Goal: Information Seeking & Learning: Check status

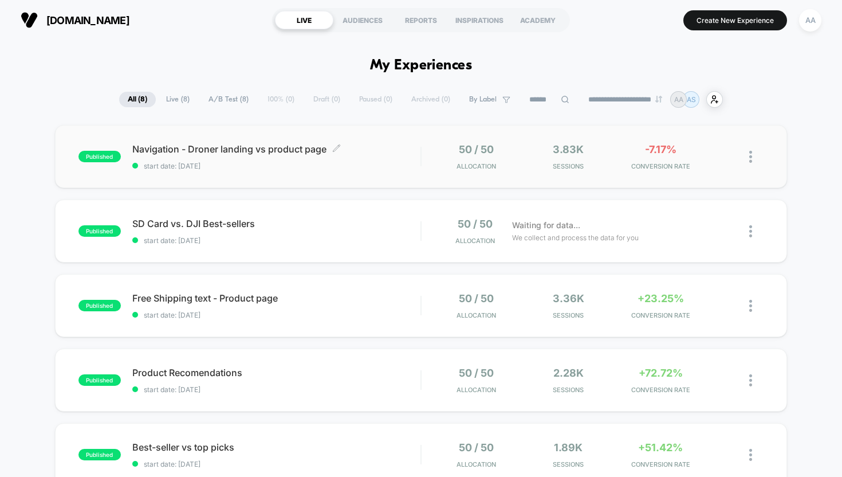
click at [216, 167] on span "start date: [DATE]" at bounding box center [276, 166] width 289 height 9
click at [201, 242] on span "start date: [DATE]" at bounding box center [276, 240] width 289 height 9
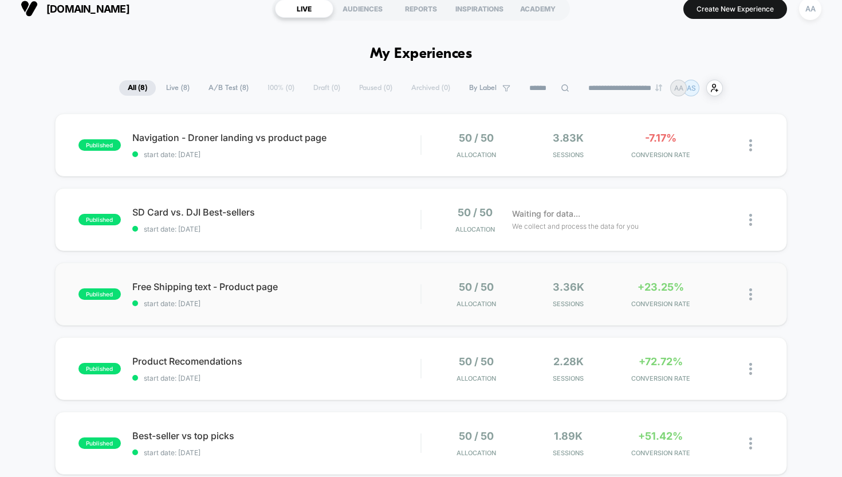
scroll to position [16, 0]
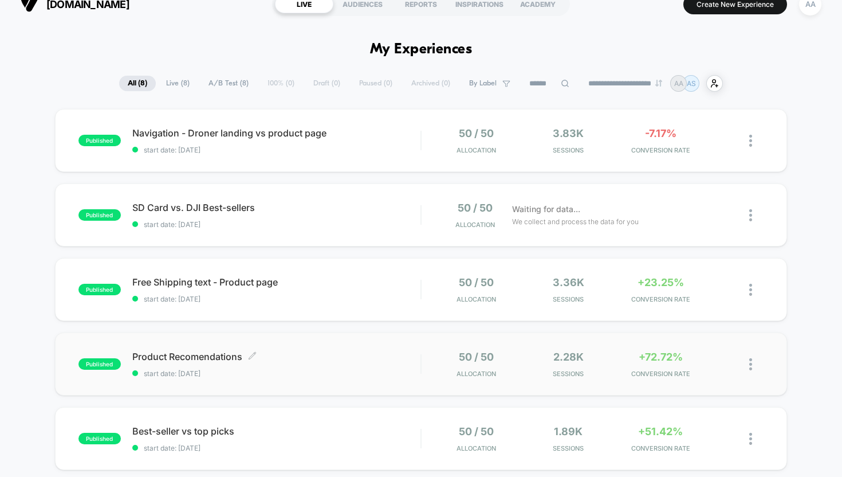
click at [197, 372] on span "start date: [DATE]" at bounding box center [276, 373] width 289 height 9
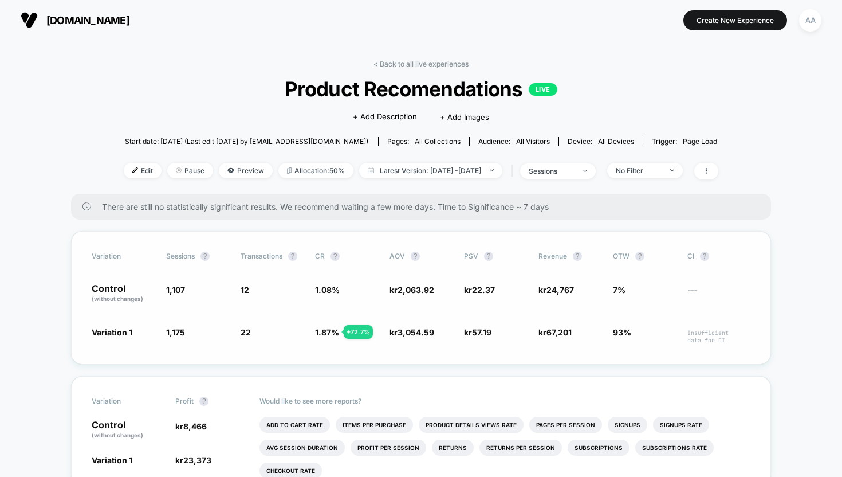
scroll to position [174, 0]
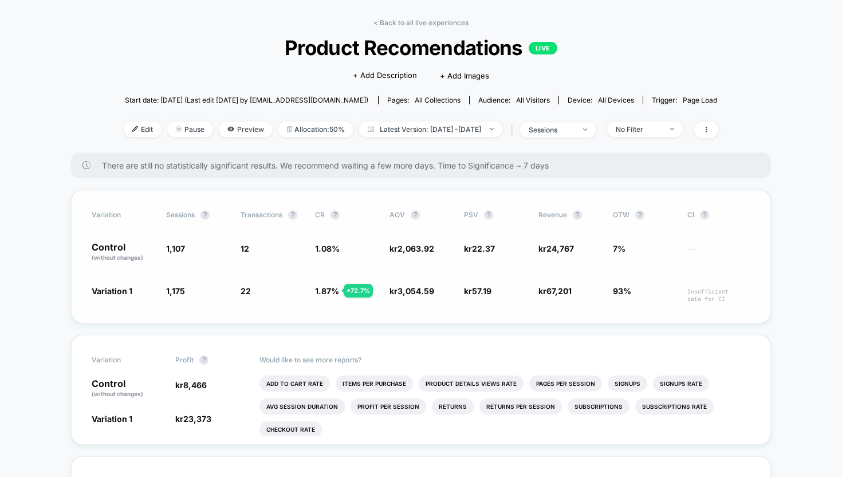
scroll to position [61, 0]
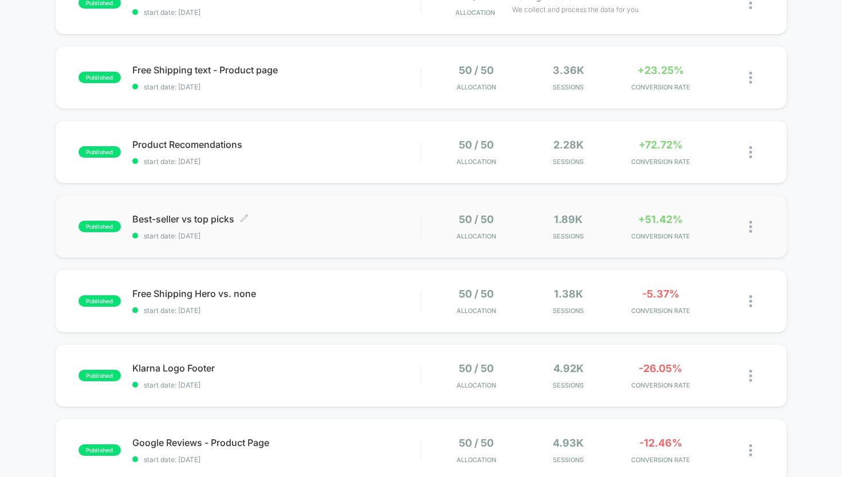
scroll to position [230, 0]
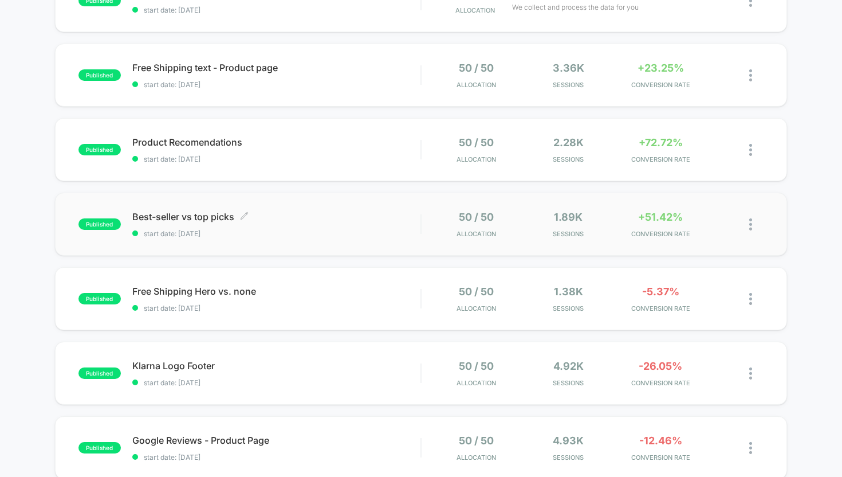
click at [364, 230] on span "start date: [DATE]" at bounding box center [276, 233] width 289 height 9
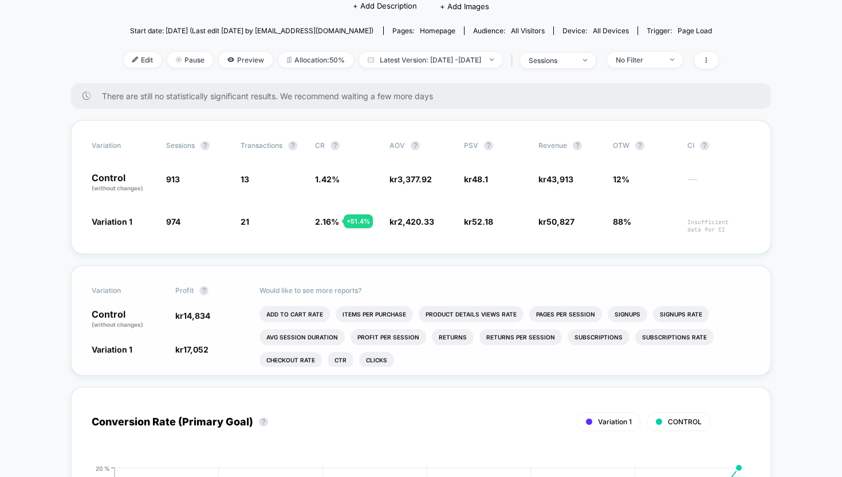
scroll to position [117, 0]
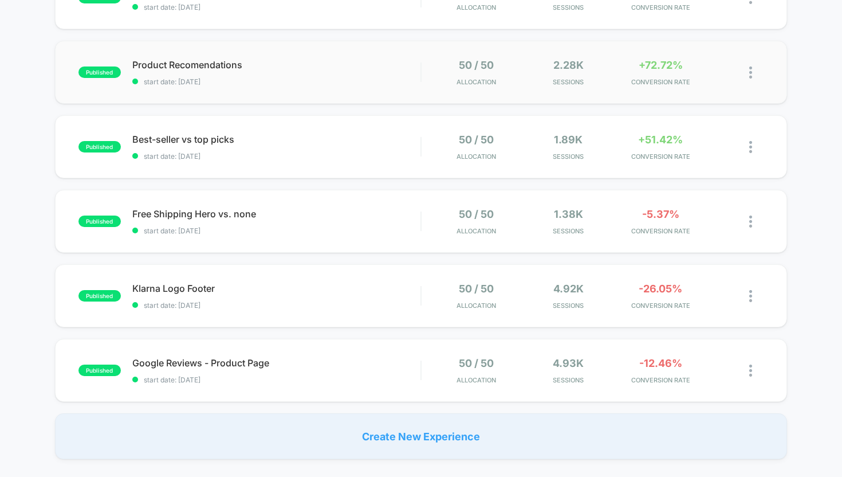
scroll to position [310, 0]
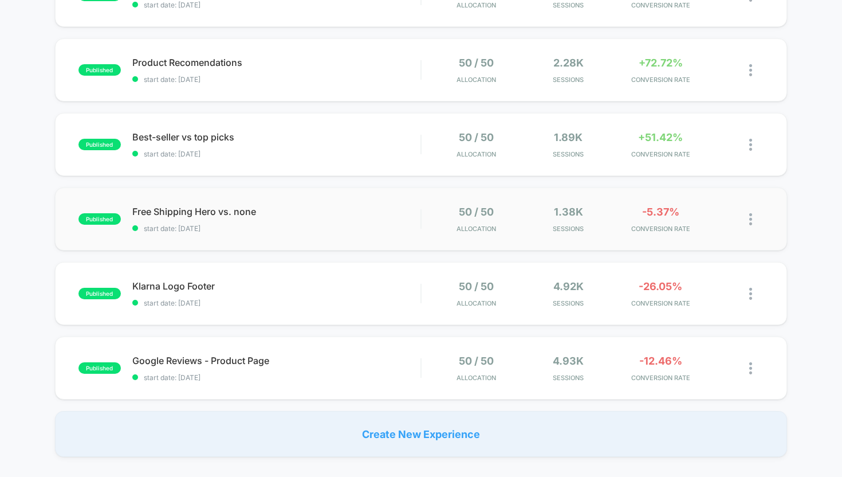
click at [301, 231] on span "start date: [DATE]" at bounding box center [276, 228] width 289 height 9
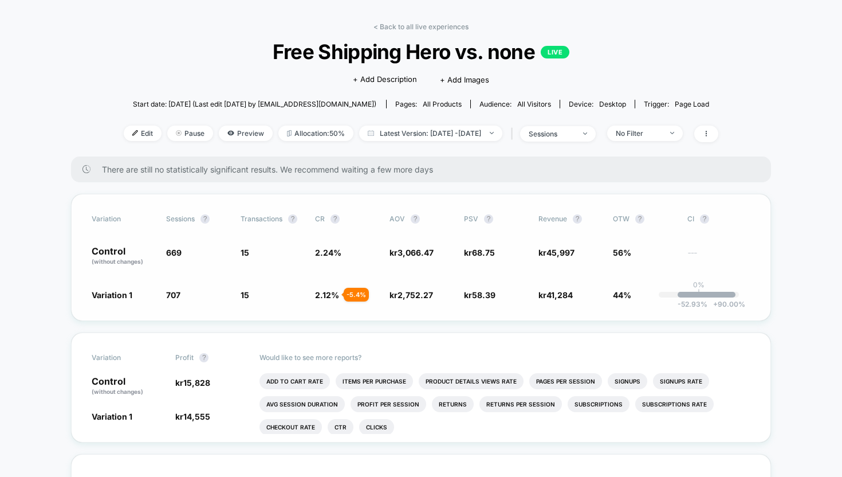
scroll to position [41, 0]
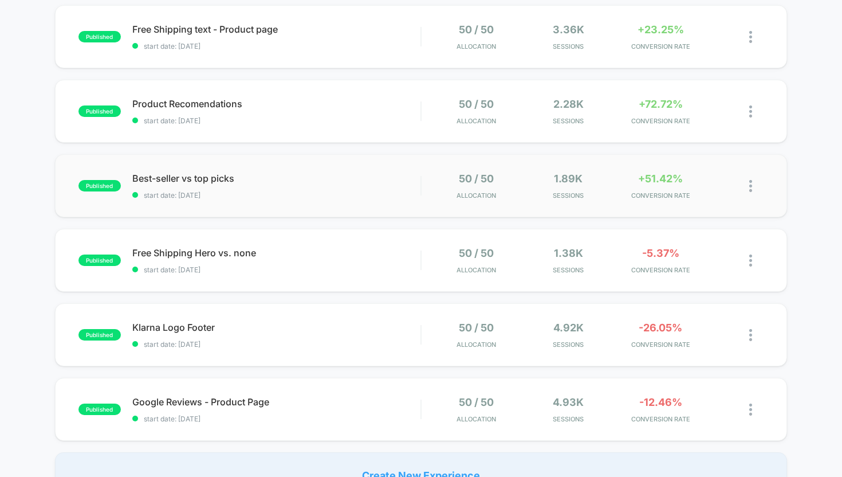
scroll to position [269, 0]
click at [329, 325] on span "Klarna Logo Footer Click to edit experience details" at bounding box center [276, 326] width 289 height 11
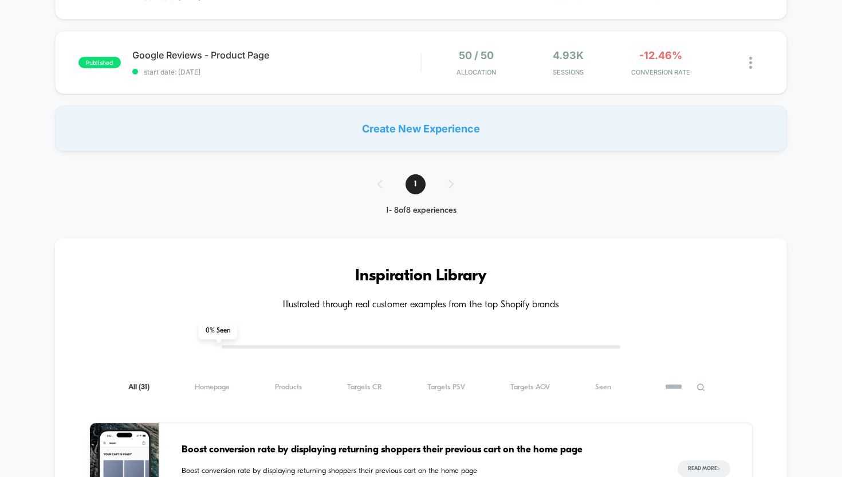
scroll to position [461, 0]
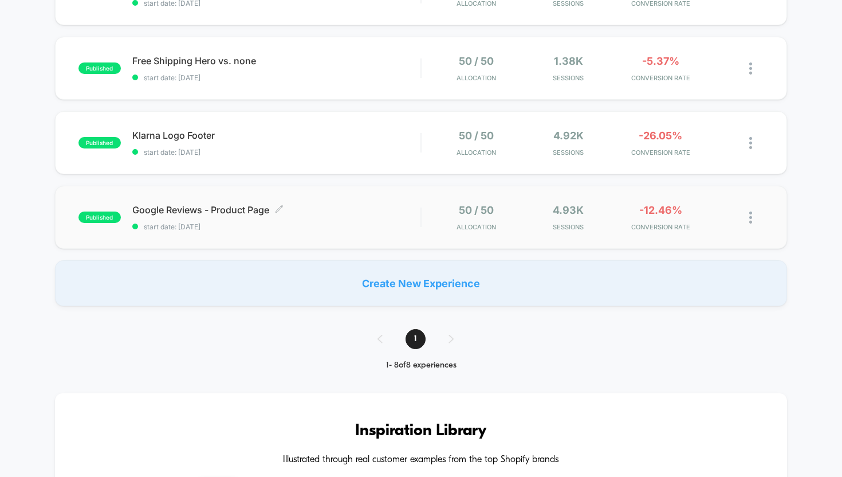
click at [293, 211] on span "Google Reviews - Product Page Click to edit experience details" at bounding box center [276, 209] width 289 height 11
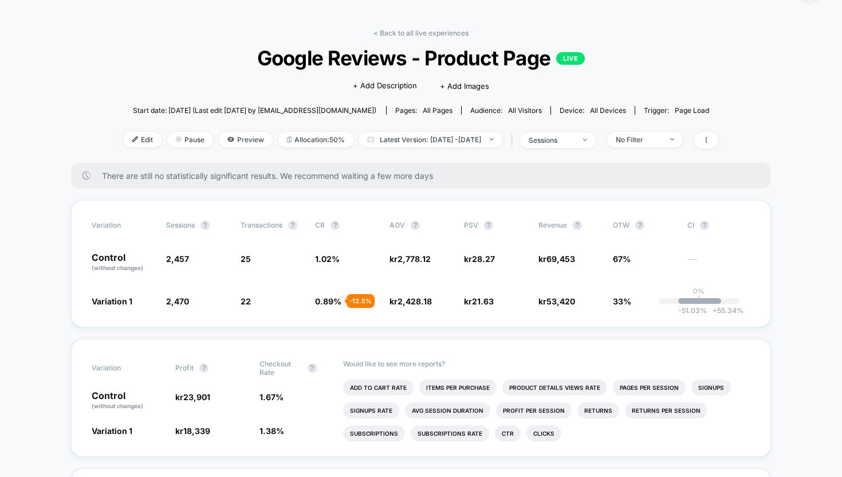
scroll to position [32, 0]
click at [401, 257] on span "2,778.12" at bounding box center [414, 258] width 33 height 10
click at [412, 293] on div "Variation Sessions ? Transactions ? CR ? AOV ? PSV ? Revenue ? OTW ? CI ? Contr…" at bounding box center [421, 262] width 700 height 127
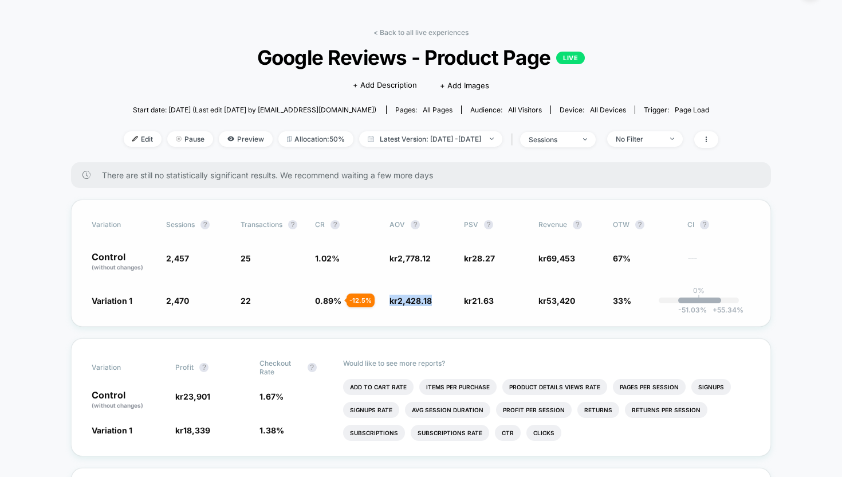
click at [412, 293] on div "Variation Sessions ? Transactions ? CR ? AOV ? PSV ? Revenue ? OTW ? CI ? Contr…" at bounding box center [421, 262] width 700 height 127
click at [359, 300] on div "- 12.5 %" at bounding box center [361, 300] width 28 height 14
click at [397, 29] on link "< Back to all live experiences" at bounding box center [421, 32] width 95 height 9
